Goal: Task Accomplishment & Management: Manage account settings

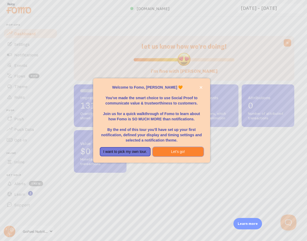
click at [188, 153] on button "Let's go!" at bounding box center [178, 152] width 51 height 10
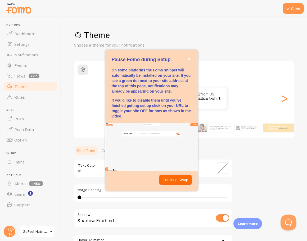
click at [171, 183] on p "Continue Setup" at bounding box center [176, 179] width 26 height 5
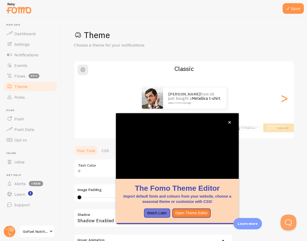
scroll to position [21, 0]
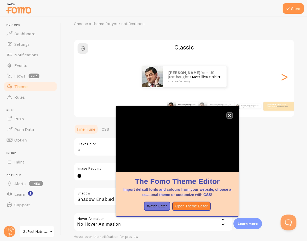
click at [231, 115] on button "close," at bounding box center [230, 116] width 6 height 6
click at [230, 115] on icon "close," at bounding box center [229, 115] width 3 height 3
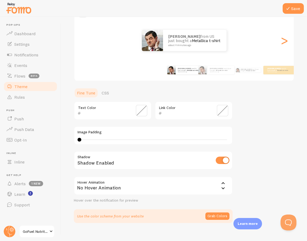
scroll to position [65, 0]
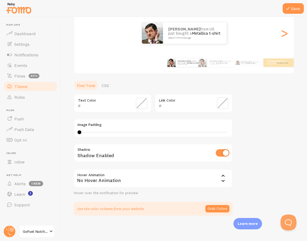
click at [220, 103] on span at bounding box center [223, 103] width 12 height 12
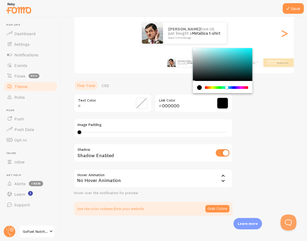
click at [227, 88] on div "Chrome color picker" at bounding box center [227, 87] width 42 height 3
click at [263, 106] on div "Theme Choose a theme for your notifications Classic [PERSON_NAME] from US just …" at bounding box center [184, 90] width 221 height 251
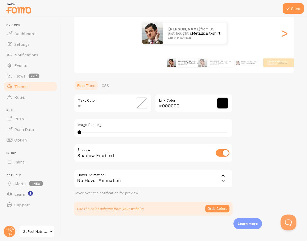
click at [221, 103] on span at bounding box center [223, 103] width 12 height 12
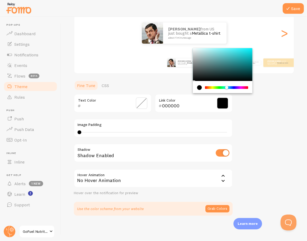
click at [198, 88] on div "current color is #000000" at bounding box center [199, 87] width 5 height 5
type input "FFFFFF"
drag, startPoint x: 194, startPoint y: 50, endPoint x: 192, endPoint y: 46, distance: 4.5
click at [192, 46] on div "Theme Choose a theme for your notifications Classic [PERSON_NAME] from US just …" at bounding box center [184, 90] width 221 height 251
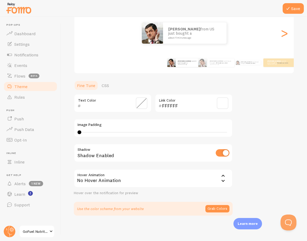
click at [276, 121] on div "Theme Choose a theme for your notifications Classic [PERSON_NAME] from US just …" at bounding box center [184, 90] width 221 height 251
click at [25, 57] on link "Notifications" at bounding box center [30, 55] width 55 height 11
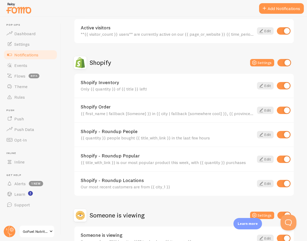
scroll to position [185, 0]
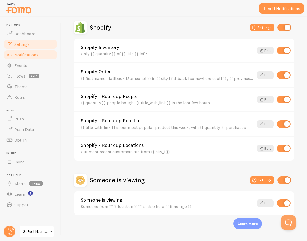
click at [20, 46] on span "Settings" at bounding box center [21, 44] width 15 height 5
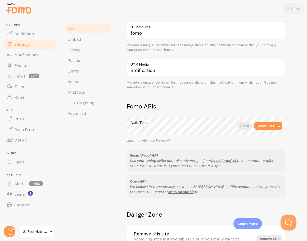
scroll to position [259, 0]
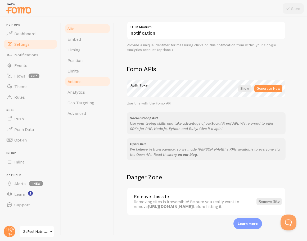
click at [80, 80] on span "Actions" at bounding box center [75, 81] width 14 height 5
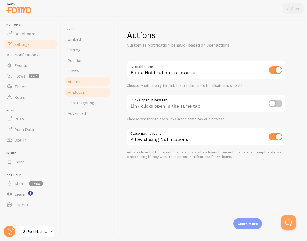
click at [76, 94] on span "Analytics" at bounding box center [76, 91] width 17 height 5
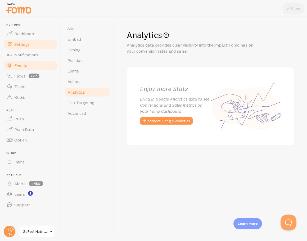
click at [24, 66] on span "Events" at bounding box center [20, 65] width 13 height 5
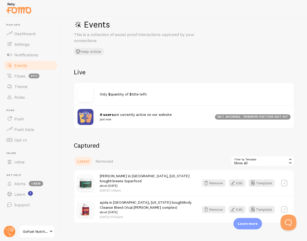
scroll to position [14, 0]
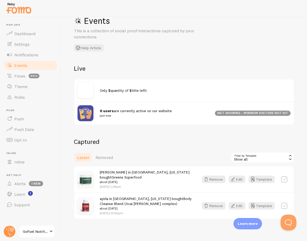
click at [290, 158] on icon at bounding box center [290, 155] width 5 height 5
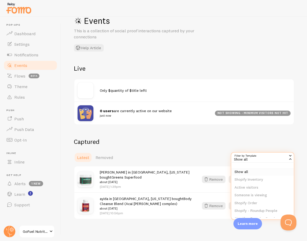
click at [243, 172] on li "Show all" at bounding box center [262, 172] width 62 height 8
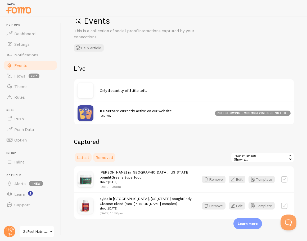
click at [113, 158] on link "Removed" at bounding box center [104, 157] width 24 height 11
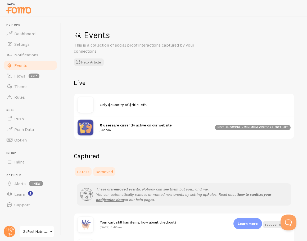
click at [87, 172] on span "Latest" at bounding box center [83, 171] width 12 height 5
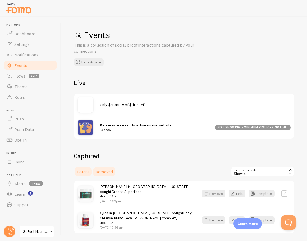
click at [107, 173] on span "Removed" at bounding box center [104, 171] width 17 height 5
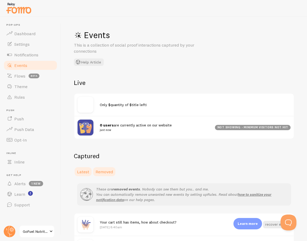
click at [87, 172] on span "Latest" at bounding box center [83, 171] width 12 height 5
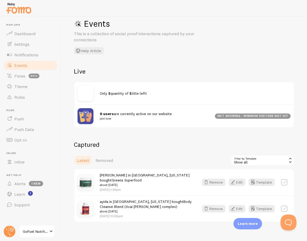
scroll to position [14, 0]
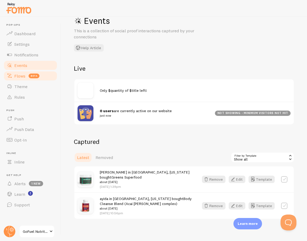
click at [18, 77] on span "Flows" at bounding box center [19, 75] width 11 height 5
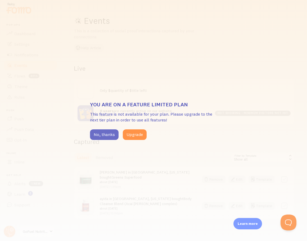
click at [107, 139] on button "No, thanks" at bounding box center [104, 134] width 29 height 11
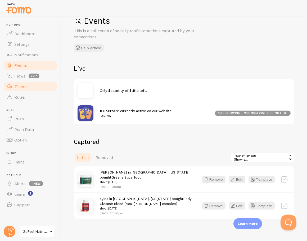
drag, startPoint x: 21, startPoint y: 87, endPoint x: 27, endPoint y: 84, distance: 6.4
click at [21, 87] on span "Theme" at bounding box center [20, 86] width 13 height 5
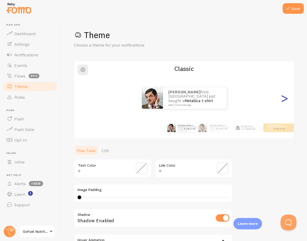
click at [285, 99] on div ">" at bounding box center [284, 98] width 6 height 38
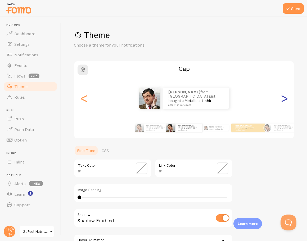
click at [286, 99] on div ">" at bounding box center [284, 98] width 6 height 38
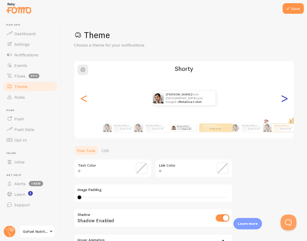
click at [285, 98] on div ">" at bounding box center [284, 98] width 6 height 38
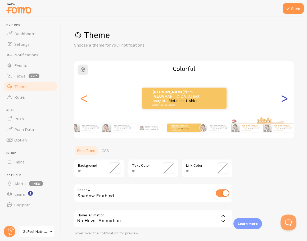
click at [283, 102] on div ">" at bounding box center [284, 98] width 6 height 38
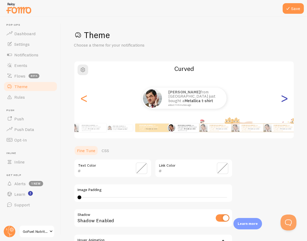
click at [285, 100] on div ">" at bounding box center [284, 98] width 6 height 38
type input "0"
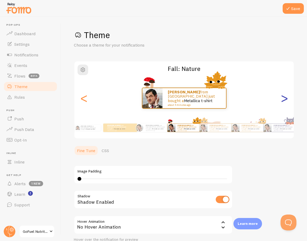
click at [283, 100] on div ">" at bounding box center [284, 98] width 6 height 38
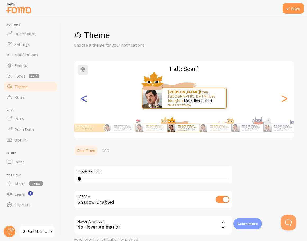
click at [86, 102] on div "<" at bounding box center [84, 98] width 6 height 38
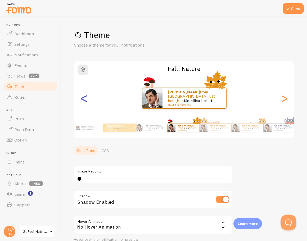
click at [86, 101] on div "<" at bounding box center [84, 98] width 6 height 38
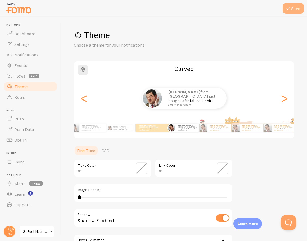
click at [287, 6] on icon at bounding box center [288, 8] width 6 height 6
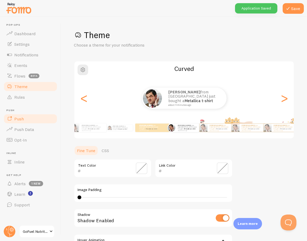
click at [23, 119] on span "Push" at bounding box center [19, 118] width 10 height 5
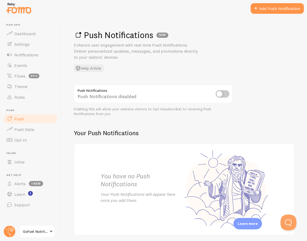
click at [226, 92] on input "checkbox" at bounding box center [223, 93] width 14 height 7
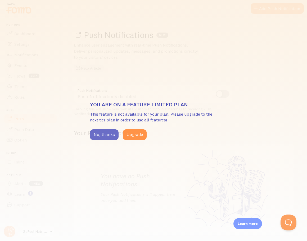
click at [103, 138] on button "No, thanks" at bounding box center [104, 134] width 29 height 11
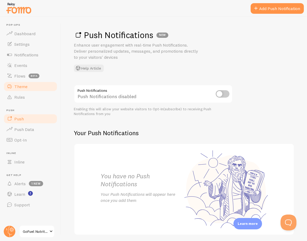
click at [20, 86] on span "Theme" at bounding box center [20, 86] width 13 height 5
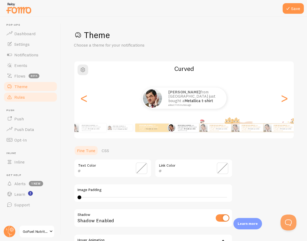
click at [19, 97] on span "Rules" at bounding box center [19, 97] width 11 height 5
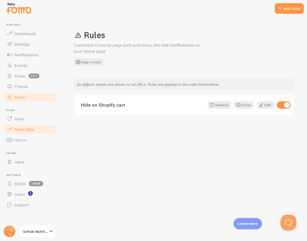
click at [29, 128] on span "Push Data" at bounding box center [24, 129] width 20 height 5
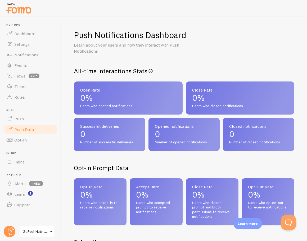
scroll to position [188, 0]
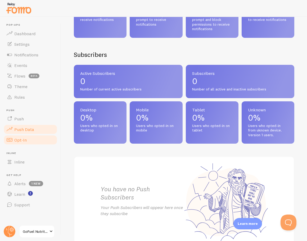
click at [26, 141] on link "Opt-In" at bounding box center [30, 140] width 55 height 11
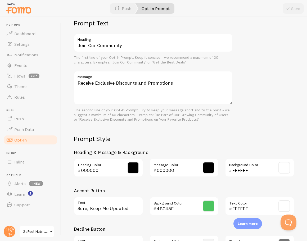
scroll to position [192, 0]
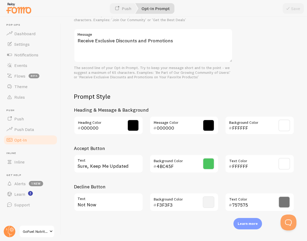
click at [208, 162] on span at bounding box center [209, 164] width 12 height 12
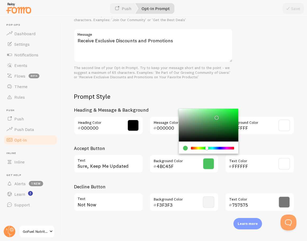
click at [272, 83] on div "Prompt Text Join Our Community Heading The first line of your Opt-In Prompt. Ke…" at bounding box center [184, 96] width 221 height 239
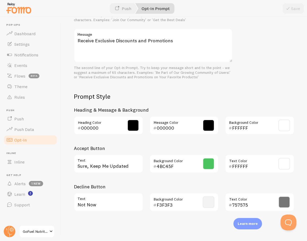
click at [205, 166] on span at bounding box center [209, 164] width 12 height 12
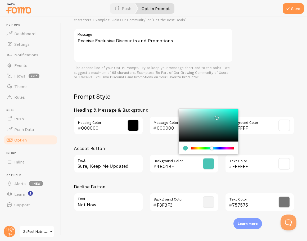
type input "4BC4C3"
click at [213, 149] on div "Chrome color picker" at bounding box center [213, 148] width 42 height 3
click at [266, 92] on div "Prompt Text Join Our Community Heading The first line of your Opt-In Prompt. Ke…" at bounding box center [184, 96] width 221 height 239
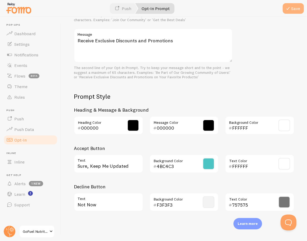
click at [294, 7] on button "Save" at bounding box center [293, 8] width 21 height 11
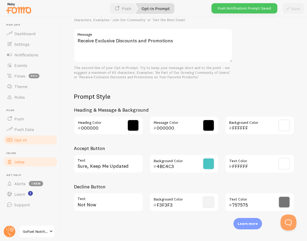
click at [20, 159] on link "Inline" at bounding box center [30, 162] width 55 height 11
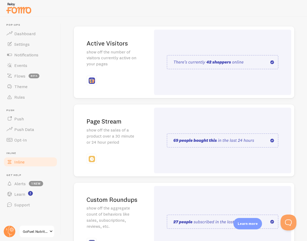
scroll to position [111, 0]
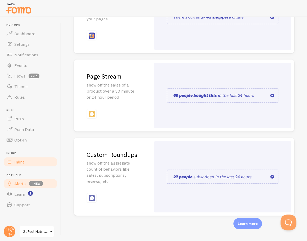
click at [19, 183] on span "Alerts" at bounding box center [19, 183] width 11 height 5
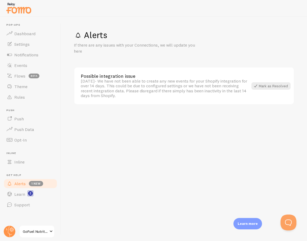
click at [28, 194] on rect "<p>Watch New Feature Tutorials!</p>" at bounding box center [30, 193] width 5 height 5
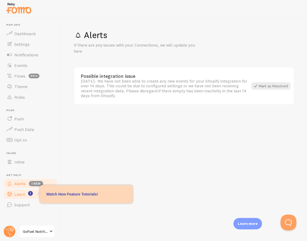
click at [21, 193] on span "Learn" at bounding box center [19, 194] width 11 height 5
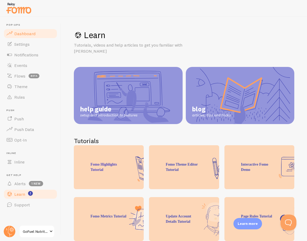
click at [30, 33] on span "Dashboard" at bounding box center [24, 33] width 21 height 5
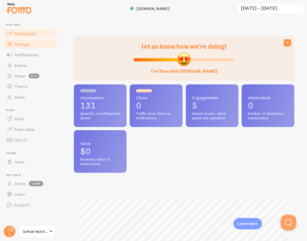
click at [23, 44] on span "Settings" at bounding box center [21, 44] width 15 height 5
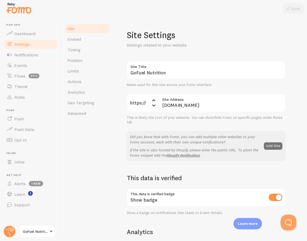
scroll to position [3, 0]
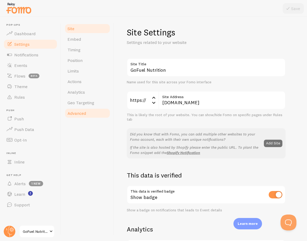
click at [79, 114] on span "Advanced" at bounding box center [77, 113] width 19 height 5
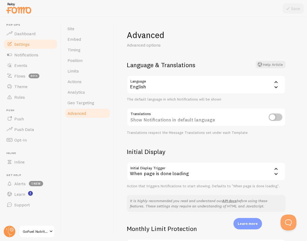
click at [280, 118] on input "checkbox" at bounding box center [276, 117] width 14 height 7
checkbox input "true"
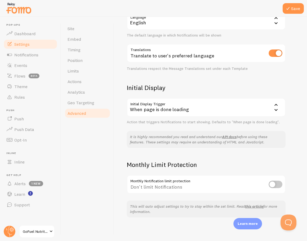
scroll to position [66, 0]
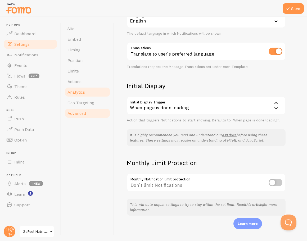
click at [78, 92] on span "Analytics" at bounding box center [76, 91] width 17 height 5
click at [296, 8] on button "Save" at bounding box center [293, 8] width 21 height 11
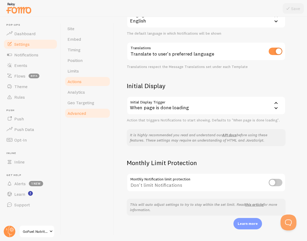
click at [78, 82] on span "Actions" at bounding box center [75, 81] width 14 height 5
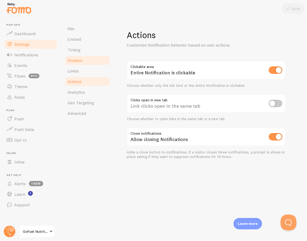
click at [79, 62] on span "Position" at bounding box center [75, 60] width 15 height 5
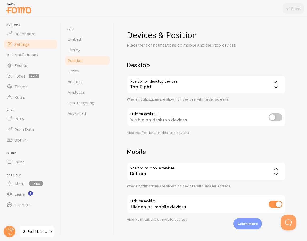
click at [276, 85] on icon at bounding box center [276, 87] width 6 height 6
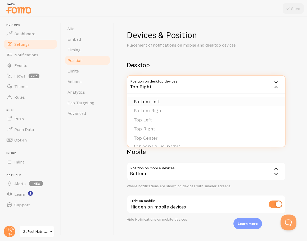
click at [161, 102] on li "Bottom Left" at bounding box center [206, 101] width 158 height 9
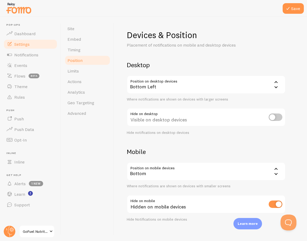
click at [279, 118] on input "checkbox" at bounding box center [276, 117] width 14 height 7
checkbox input "true"
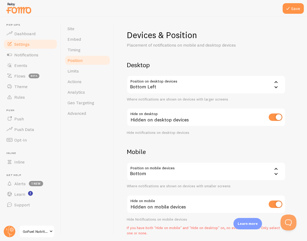
click at [272, 172] on div "Bottom" at bounding box center [206, 171] width 159 height 19
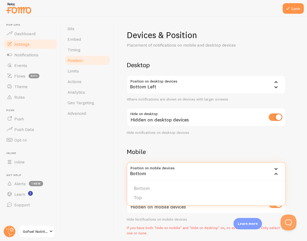
click at [291, 157] on div "Devices & Position Placement of notifications on mobile and desktop devices Des…" at bounding box center [211, 133] width 168 height 206
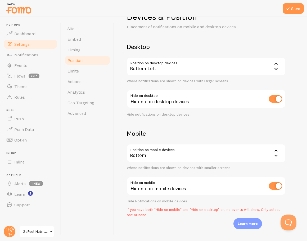
scroll to position [20, 0]
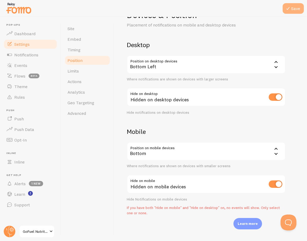
click at [293, 10] on button "Save" at bounding box center [293, 8] width 21 height 11
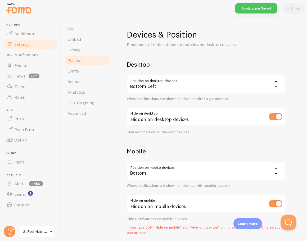
scroll to position [0, 0]
